Goal: Navigation & Orientation: Find specific page/section

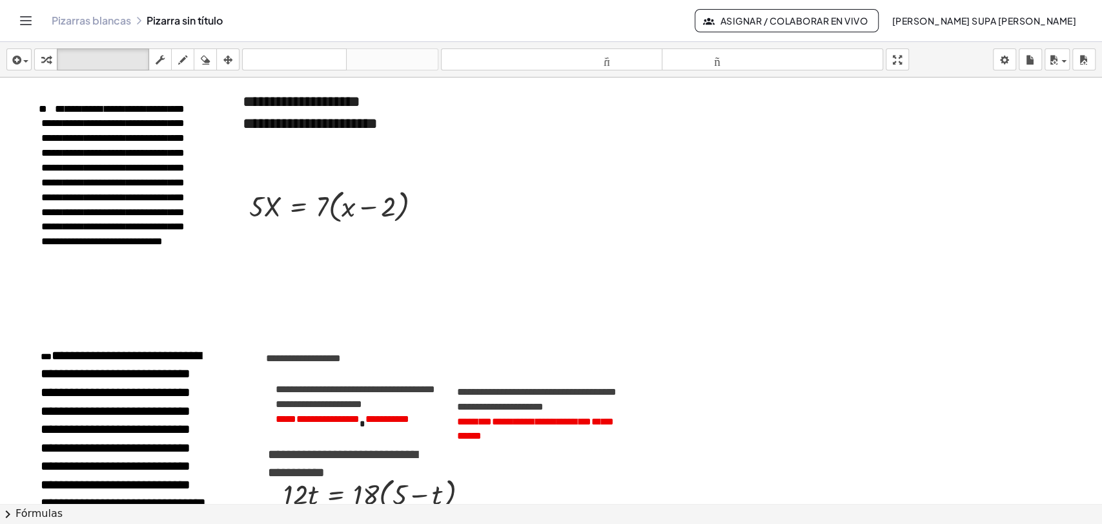
scroll to position [2396, 0]
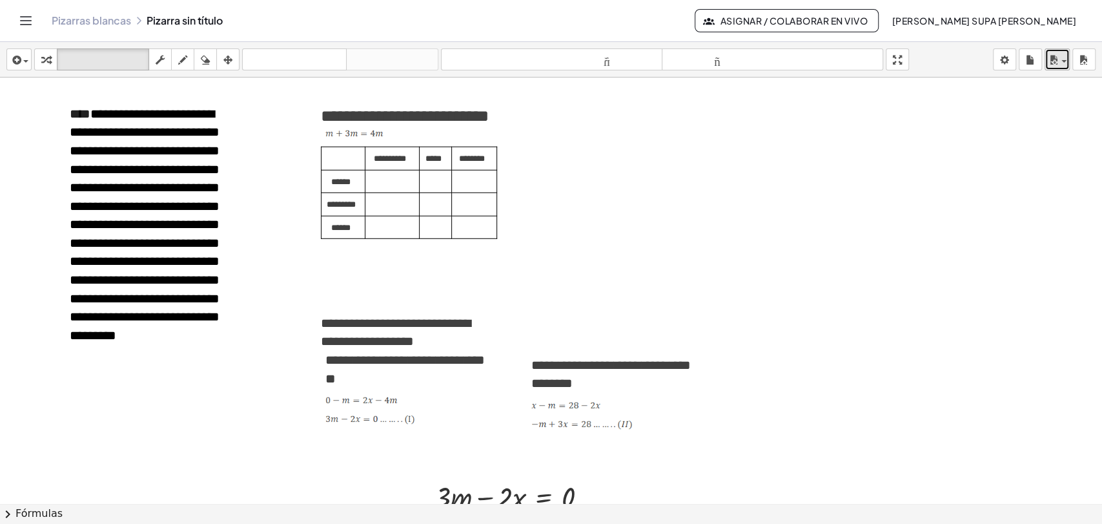
click at [1055, 68] on button "ahorrar" at bounding box center [1057, 59] width 25 height 22
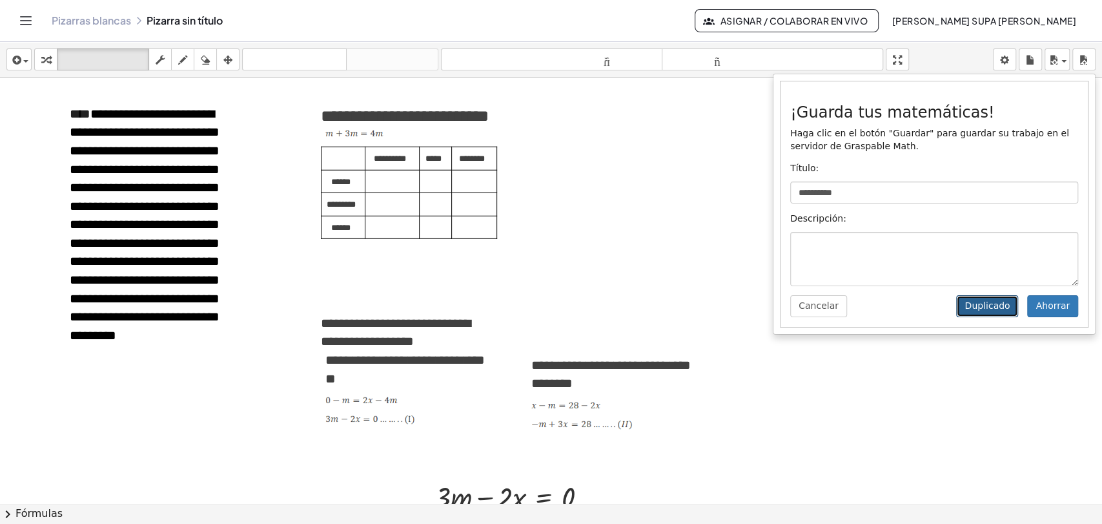
click at [1002, 303] on font "Duplicado" at bounding box center [987, 305] width 45 height 10
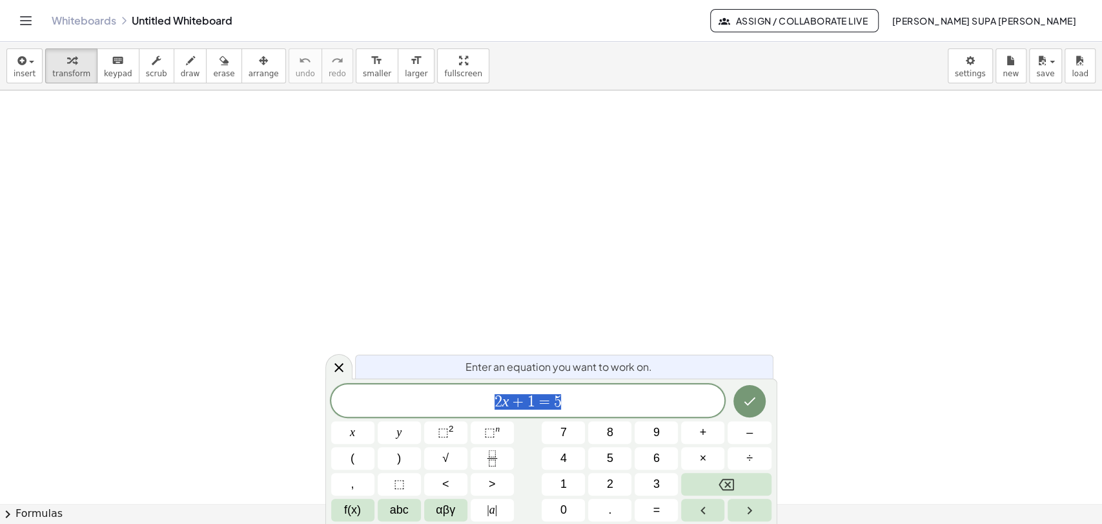
scroll to position [209, 0]
click at [335, 365] on icon at bounding box center [338, 367] width 15 height 15
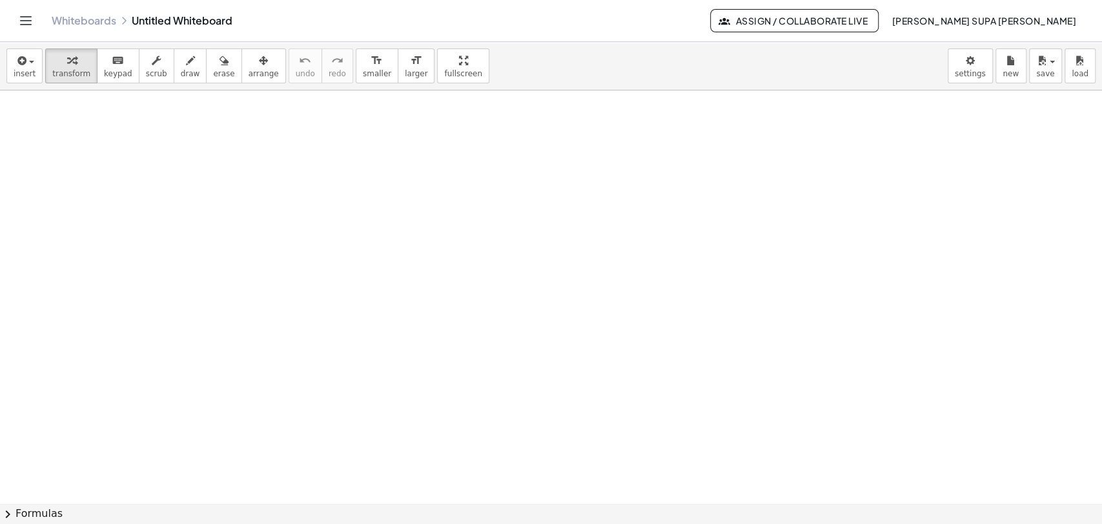
scroll to position [0, 0]
click at [25, 23] on icon "Toggle navigation" at bounding box center [25, 20] width 15 height 15
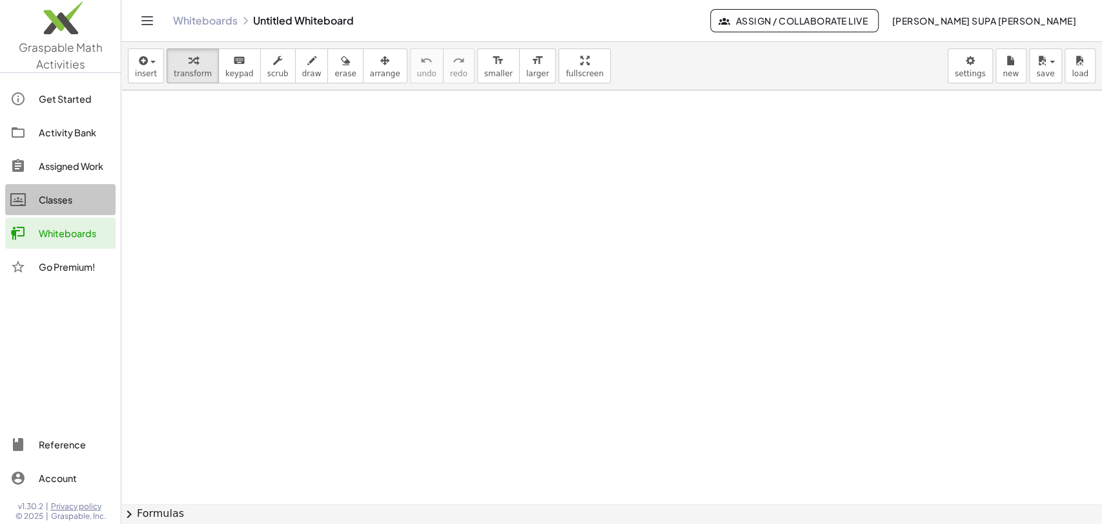
click at [54, 198] on div "Classes" at bounding box center [75, 199] width 72 height 15
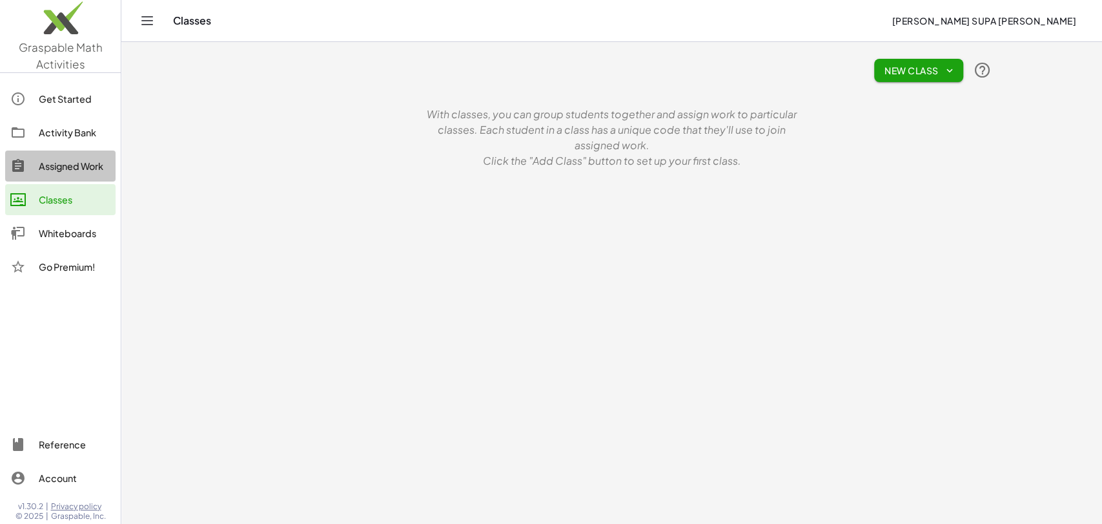
click at [54, 164] on div "Assigned Work" at bounding box center [75, 165] width 72 height 15
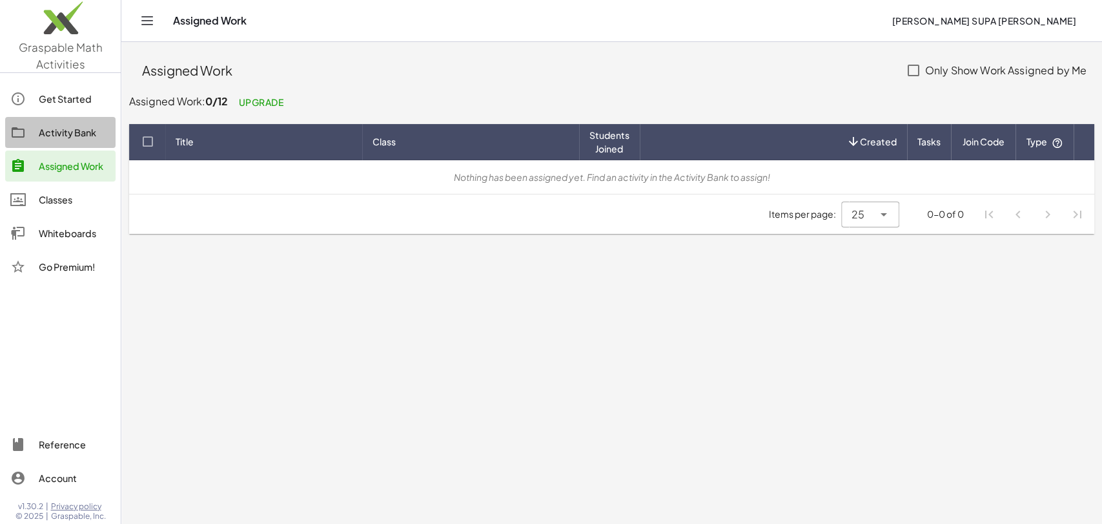
click at [58, 146] on link "Activity Bank" at bounding box center [60, 132] width 110 height 31
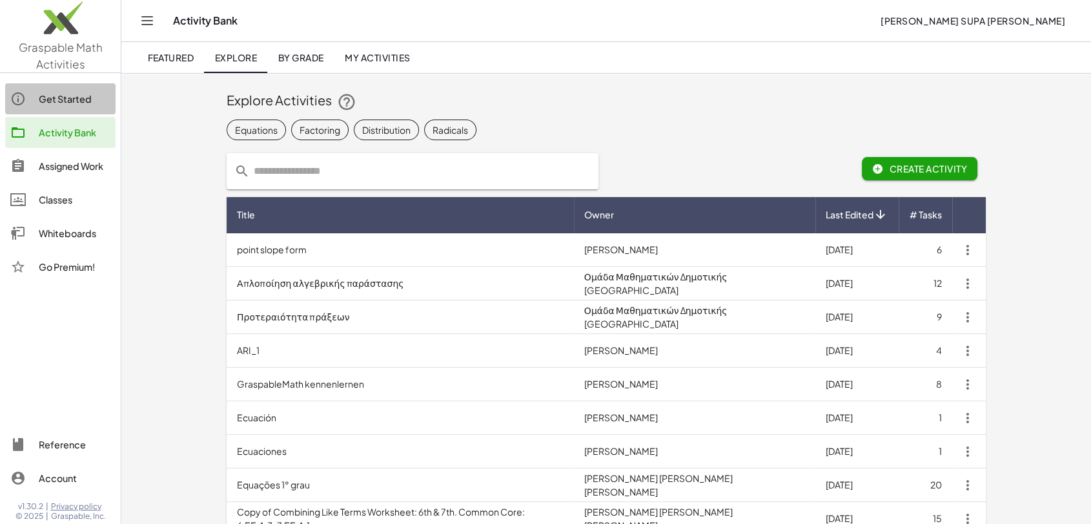
click at [59, 103] on div "Get Started" at bounding box center [75, 98] width 72 height 15
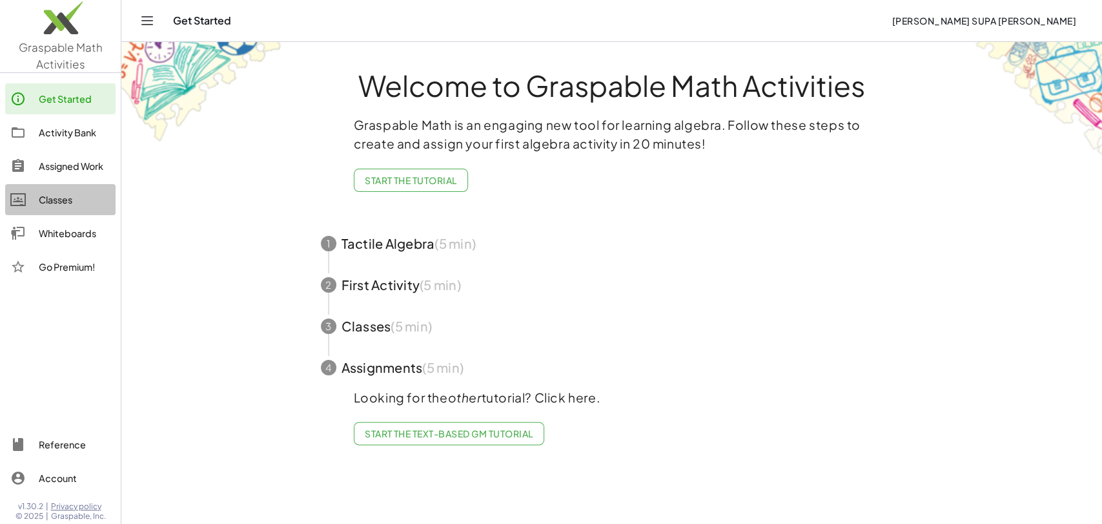
click at [57, 192] on div "Classes" at bounding box center [75, 199] width 72 height 15
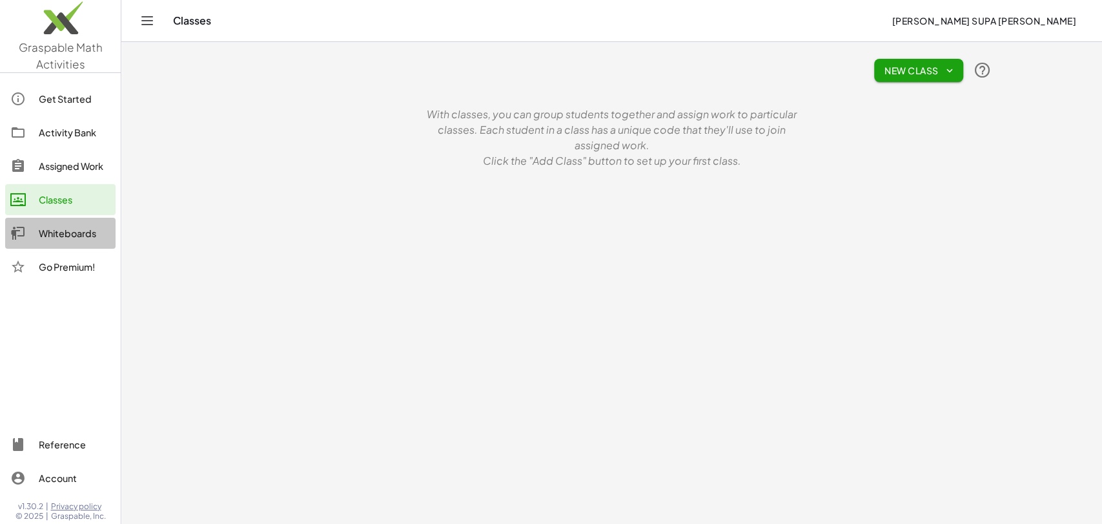
click at [54, 224] on link "Whiteboards" at bounding box center [60, 233] width 110 height 31
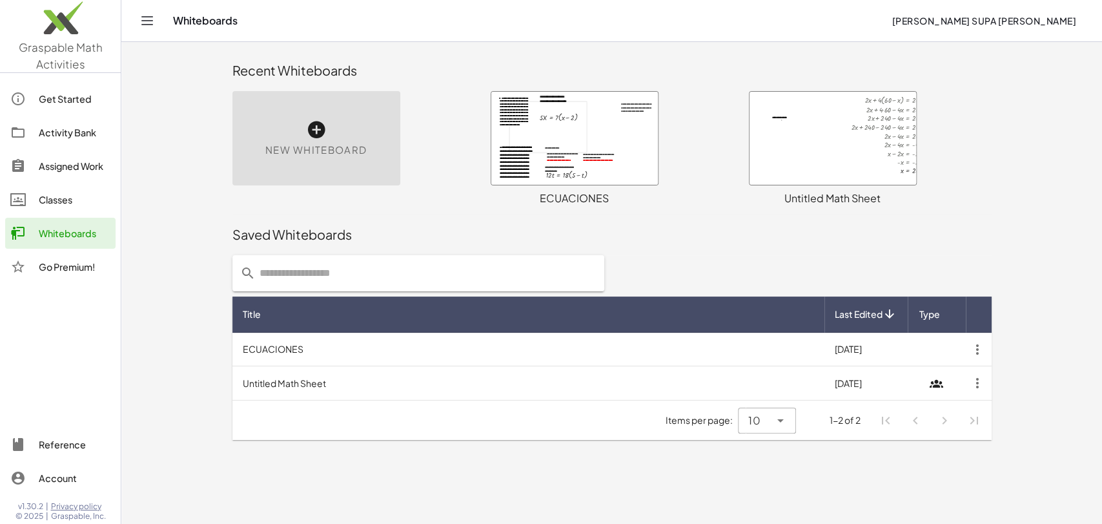
drag, startPoint x: 834, startPoint y: 155, endPoint x: 811, endPoint y: 138, distance: 29.1
click at [811, 138] on div at bounding box center [833, 138] width 167 height 93
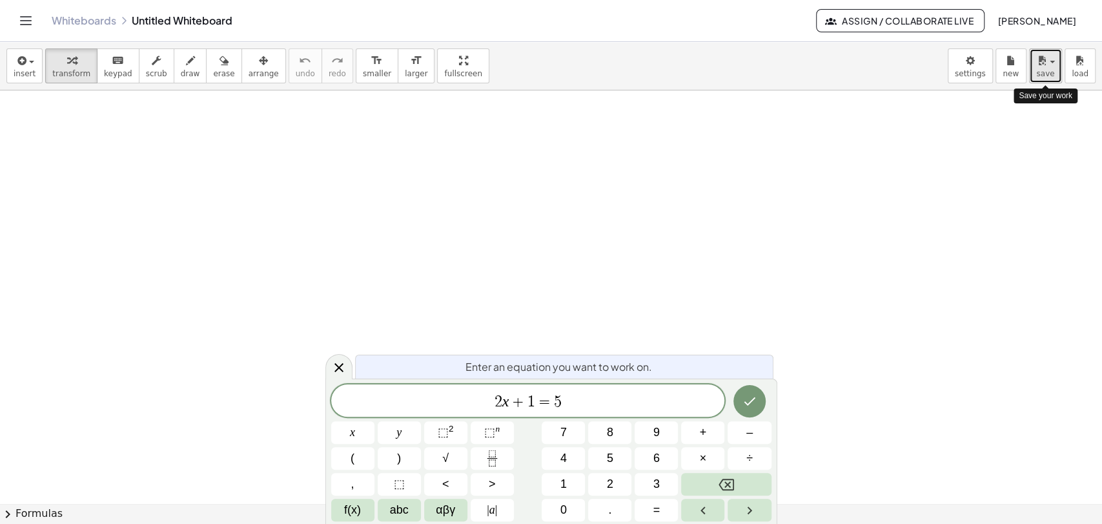
click at [1045, 63] on icon "button" at bounding box center [1042, 60] width 12 height 15
